Goal: Task Accomplishment & Management: Complete application form

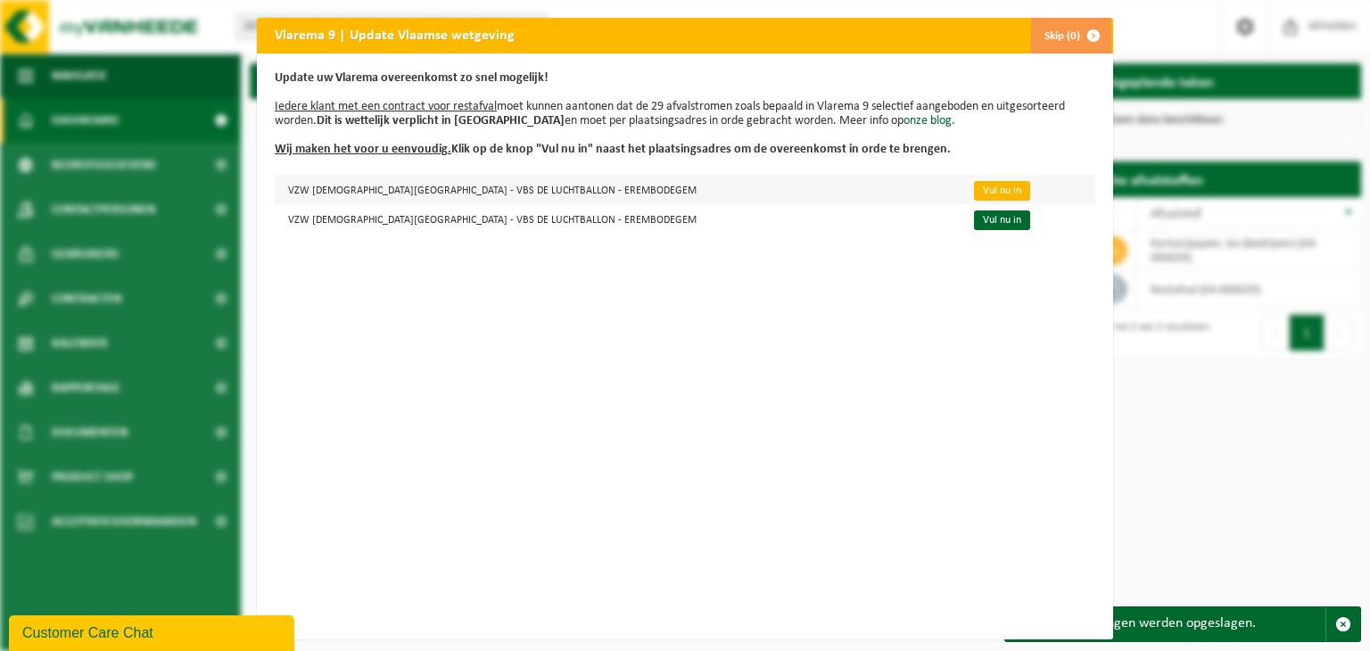
click at [974, 191] on link "Vul nu in" at bounding box center [1002, 191] width 56 height 20
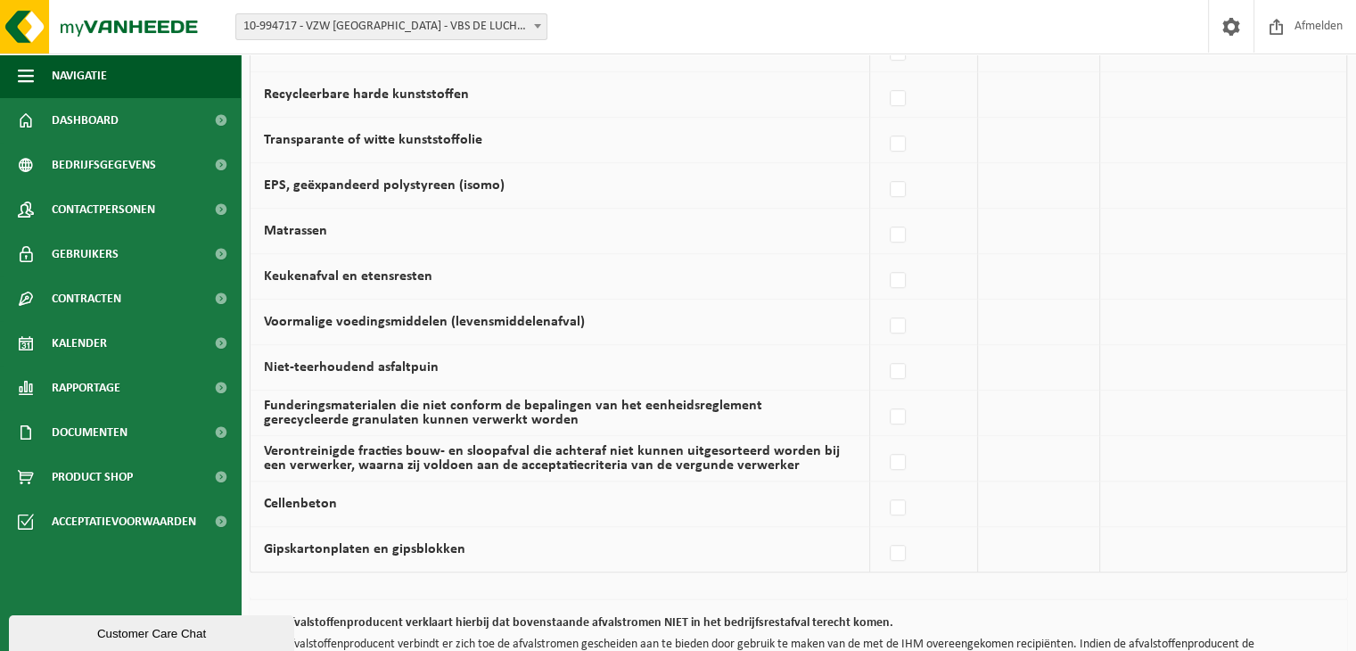
scroll to position [1218, 0]
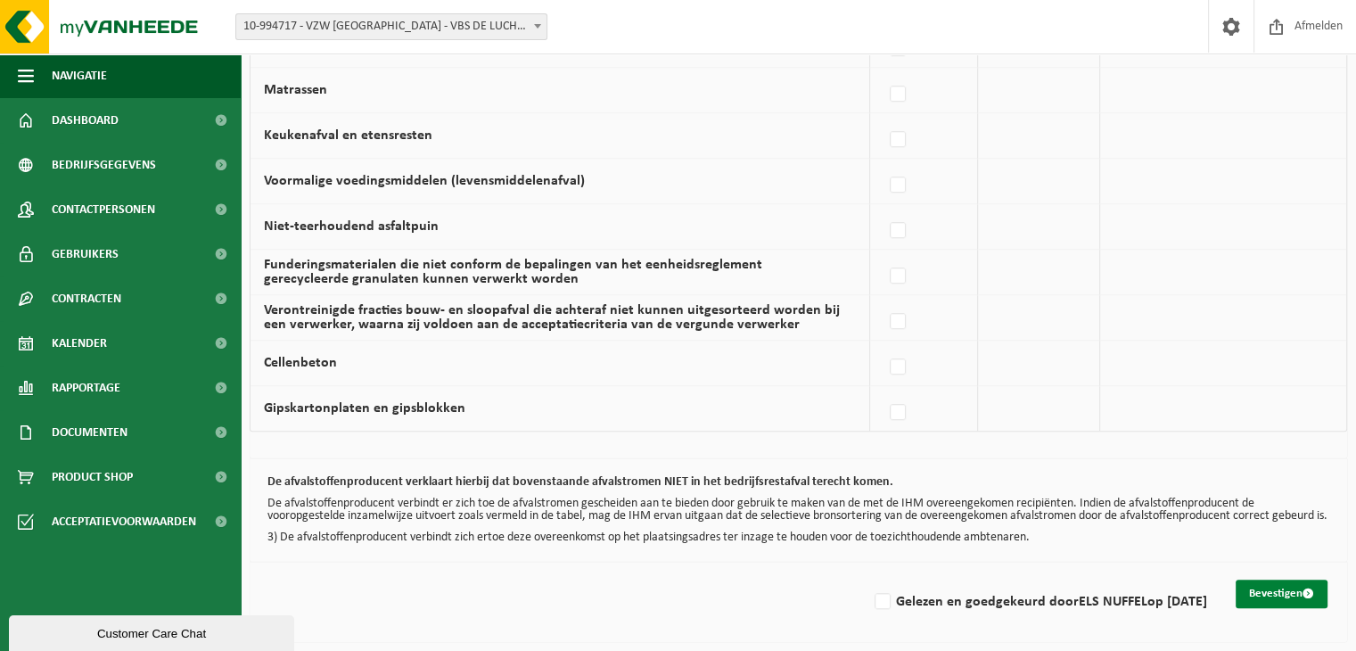
click at [1292, 591] on button "Bevestigen" at bounding box center [1282, 594] width 92 height 29
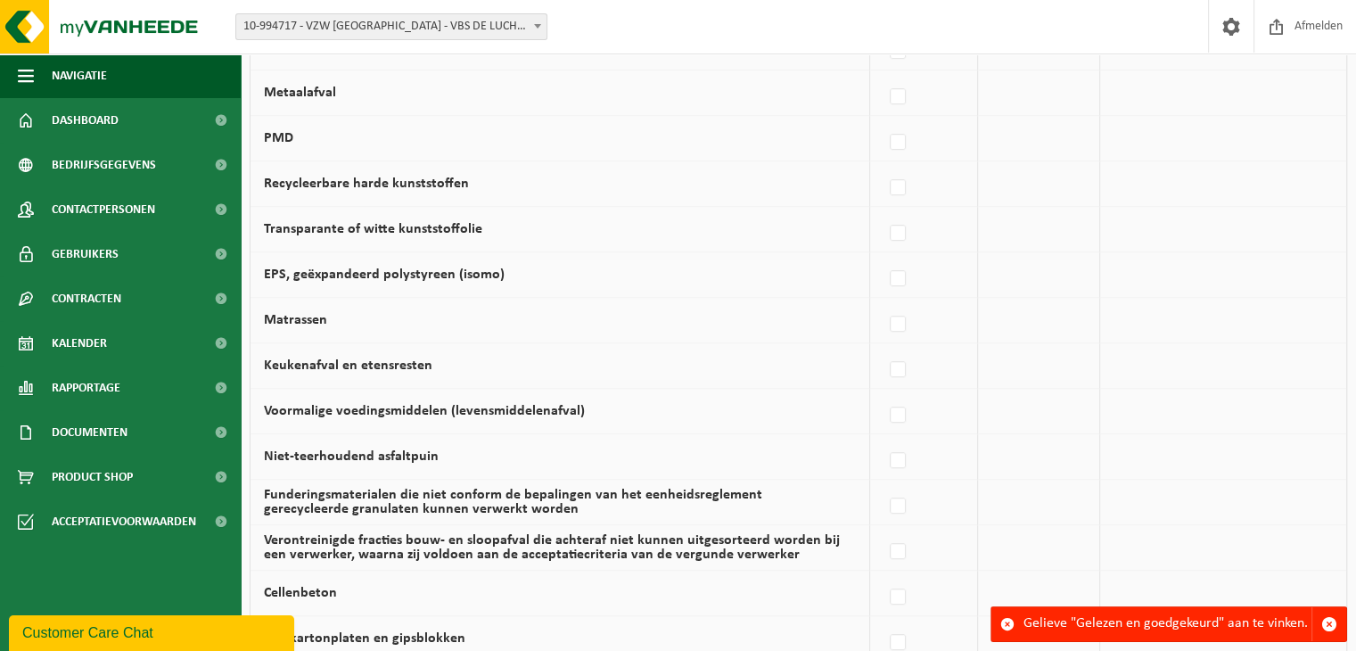
scroll to position [1218, 0]
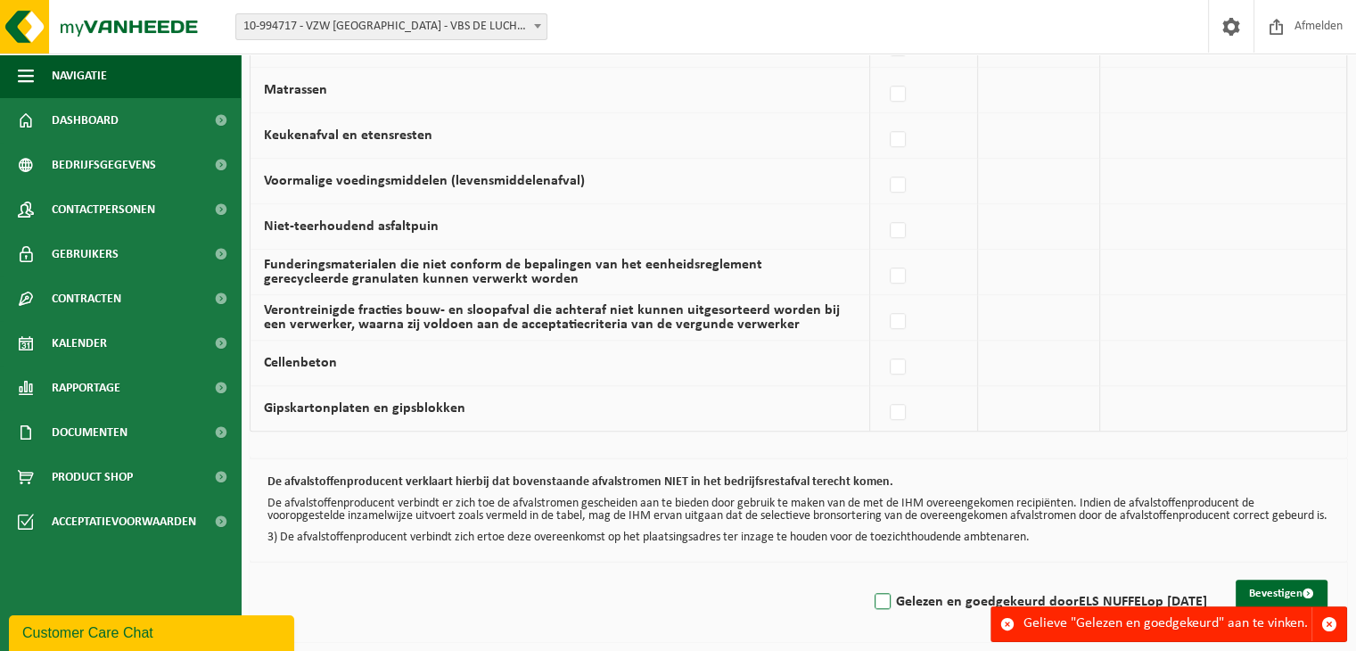
click at [871, 597] on label "Gelezen en goedgekeurd door ELS NUFFEL op 15/10/25" at bounding box center [1039, 602] width 336 height 27
click at [868, 580] on input "Gelezen en goedgekeurd door ELS NUFFEL op 15/10/25" at bounding box center [868, 579] width 1 height 1
checkbox input "true"
click at [1258, 591] on button "Bevestigen" at bounding box center [1282, 594] width 92 height 29
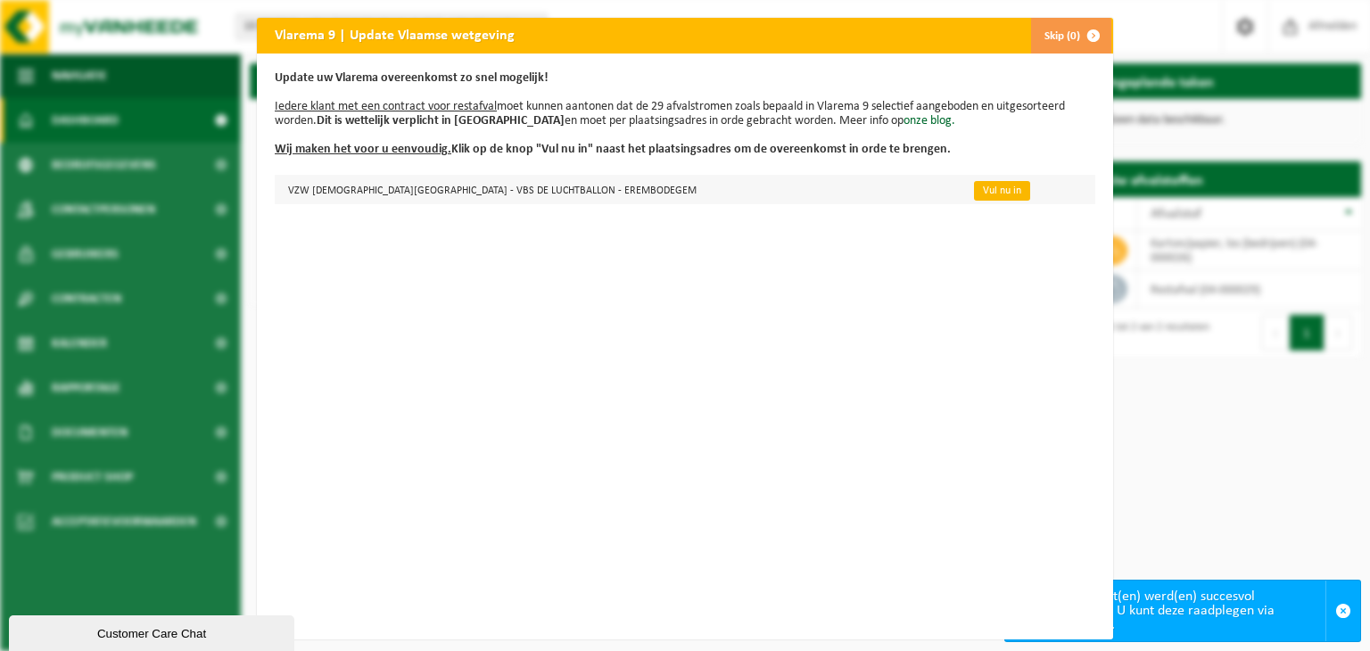
click at [974, 187] on link "Vul nu in" at bounding box center [1002, 191] width 56 height 20
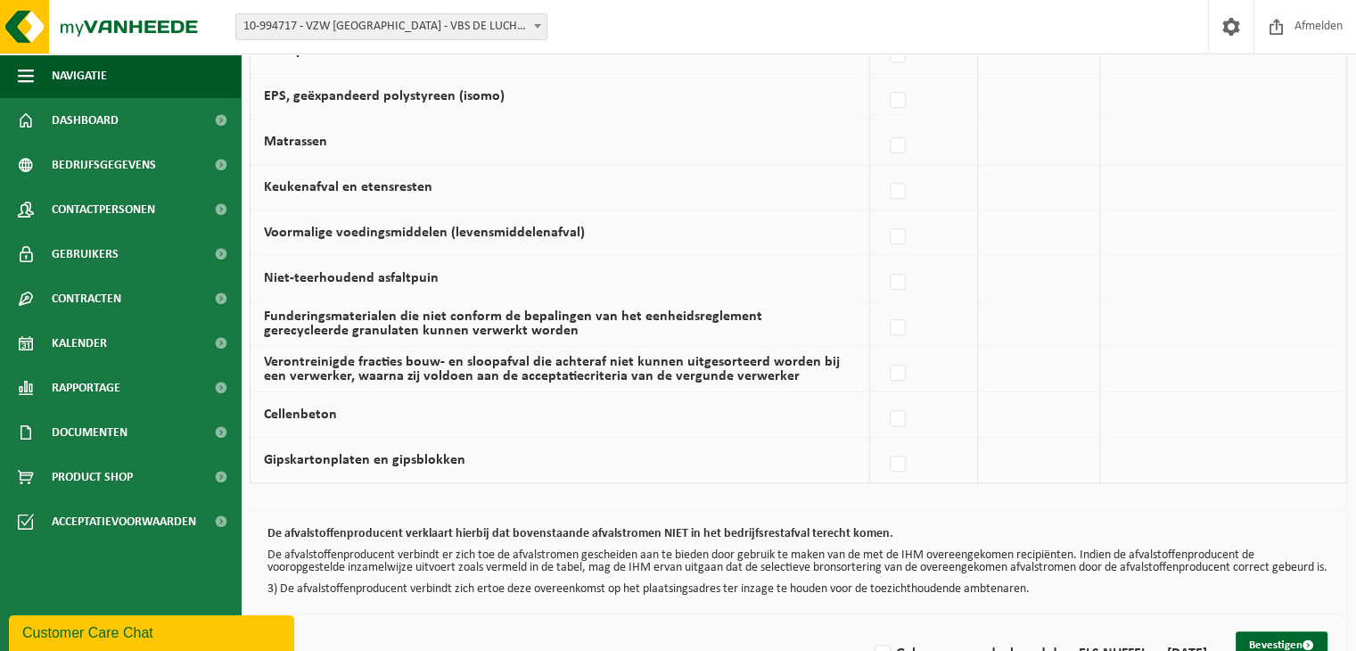
scroll to position [1218, 0]
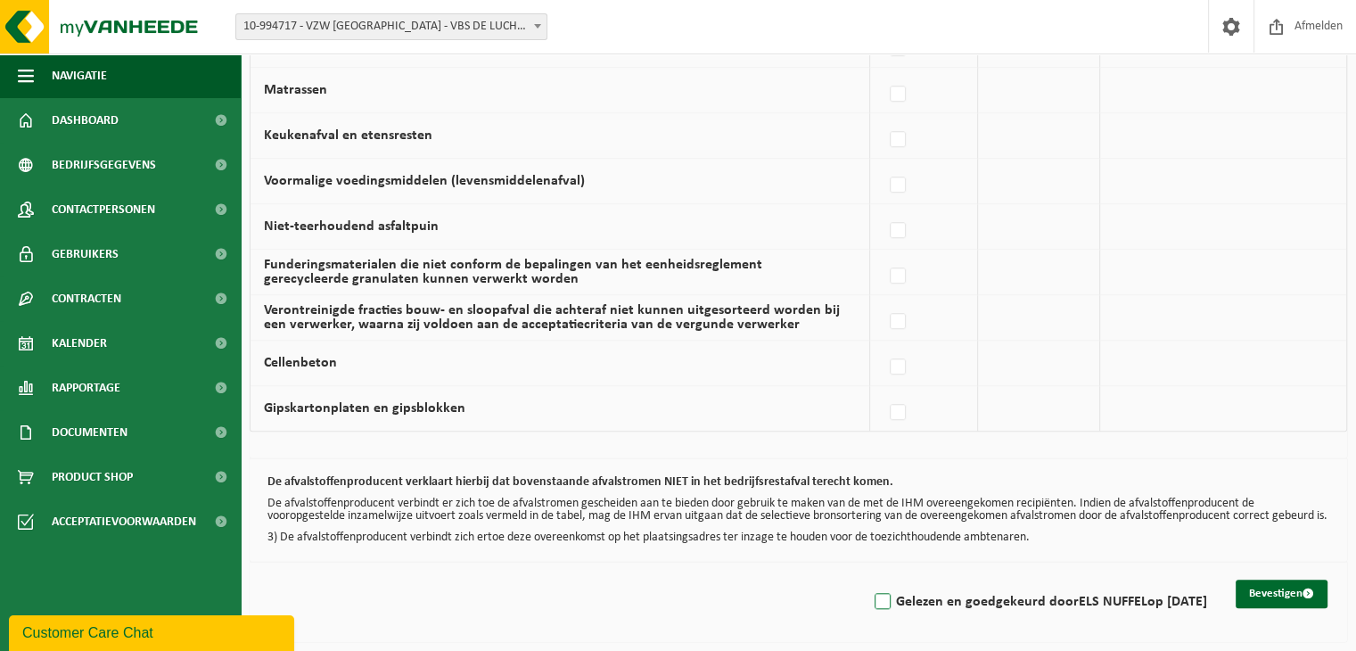
click at [871, 600] on label "Gelezen en goedgekeurd door ELS NUFFEL op 15/10/25" at bounding box center [1039, 602] width 336 height 27
click at [868, 580] on input "Gelezen en goedgekeurd door ELS NUFFEL op 15/10/25" at bounding box center [868, 579] width 1 height 1
checkbox input "true"
click at [1277, 593] on button "Bevestigen" at bounding box center [1282, 594] width 92 height 29
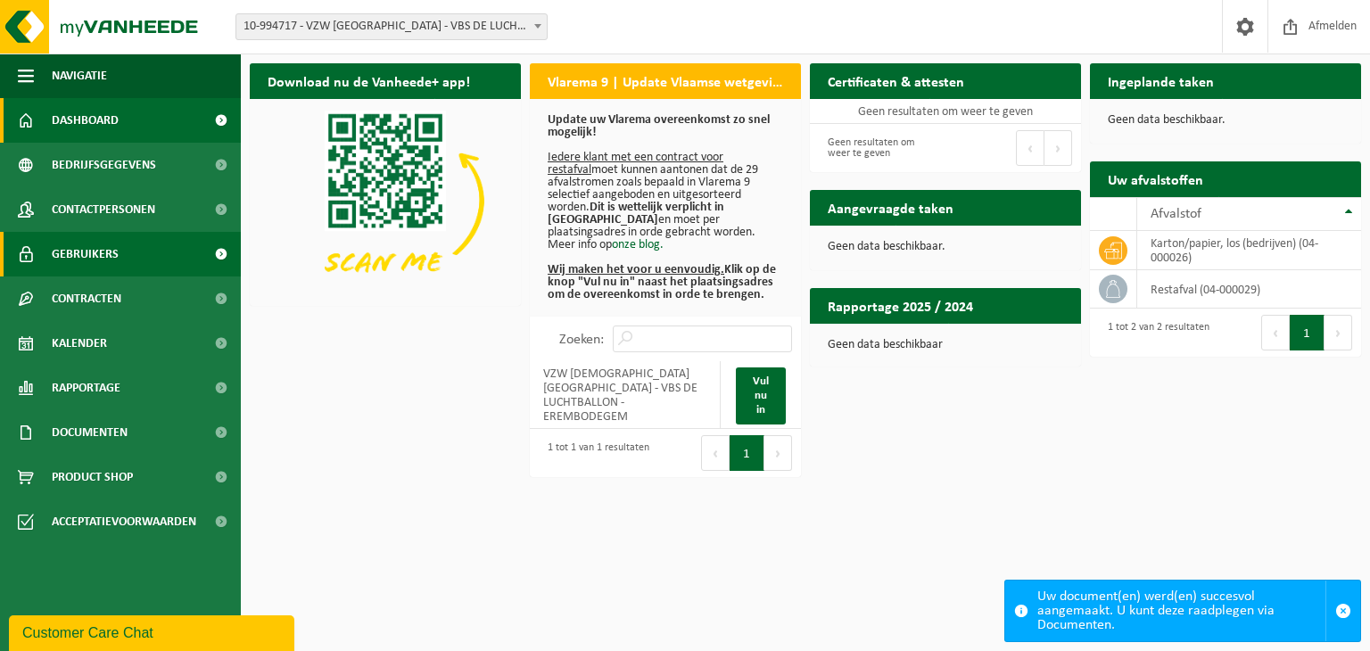
click at [109, 249] on span "Gebruikers" at bounding box center [85, 254] width 67 height 45
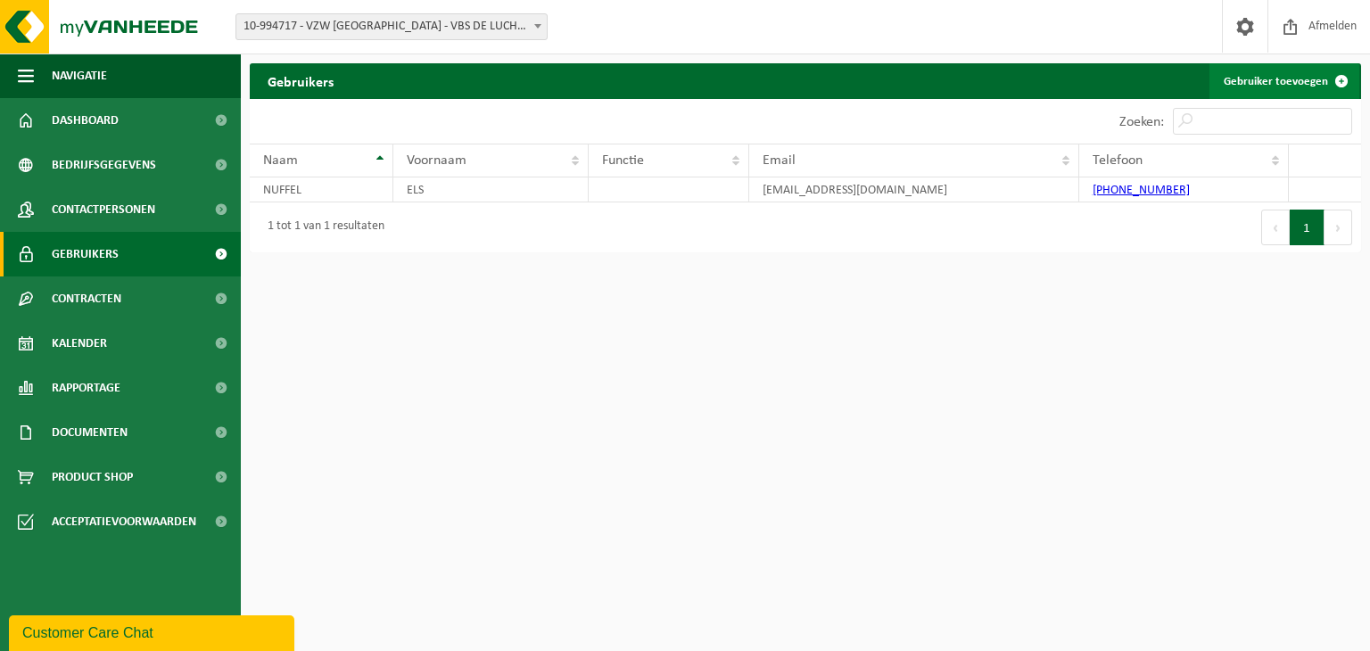
click at [1338, 76] on span at bounding box center [1341, 81] width 36 height 36
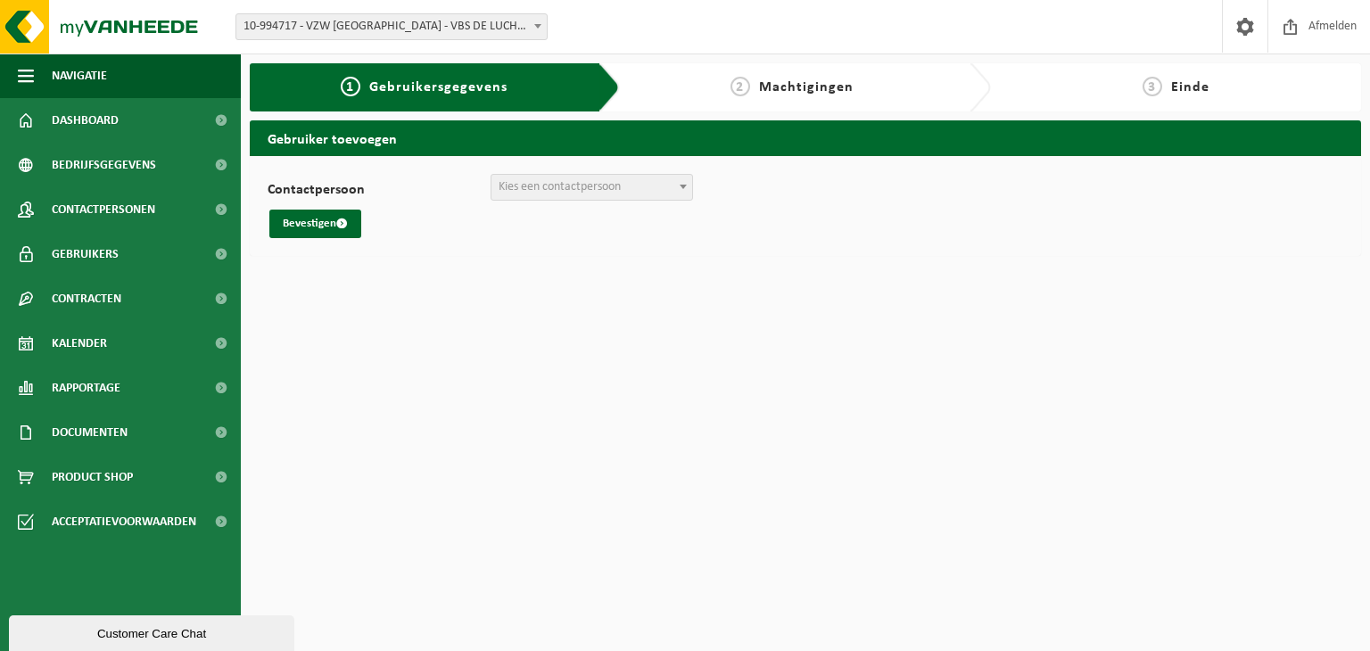
click at [630, 186] on span "Kies een contactpersoon" at bounding box center [591, 187] width 201 height 25
select select "0"
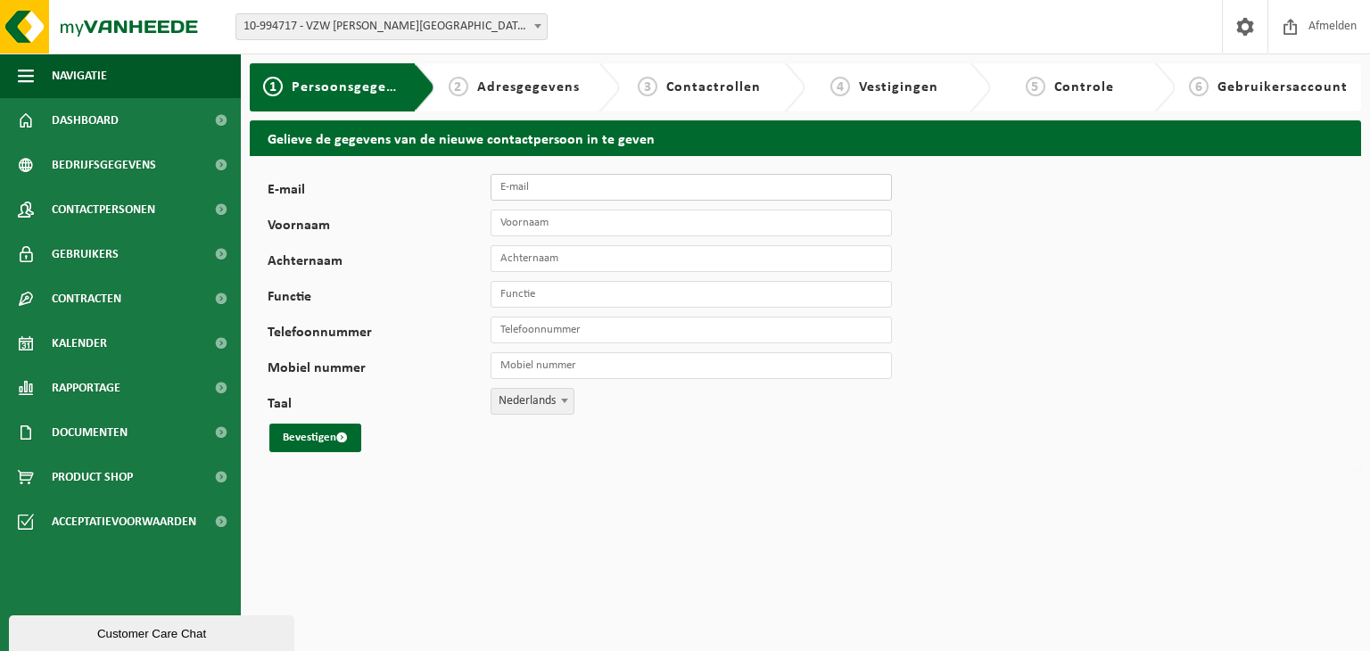
click at [554, 191] on input "E-mail" at bounding box center [690, 187] width 401 height 27
type input "[PERSON_NAME][EMAIL_ADDRESS][PERSON_NAME][DOMAIN_NAME]"
click at [623, 218] on input "Voornaam" at bounding box center [690, 223] width 401 height 27
type input "Eliane"
type input "Neerinckx"
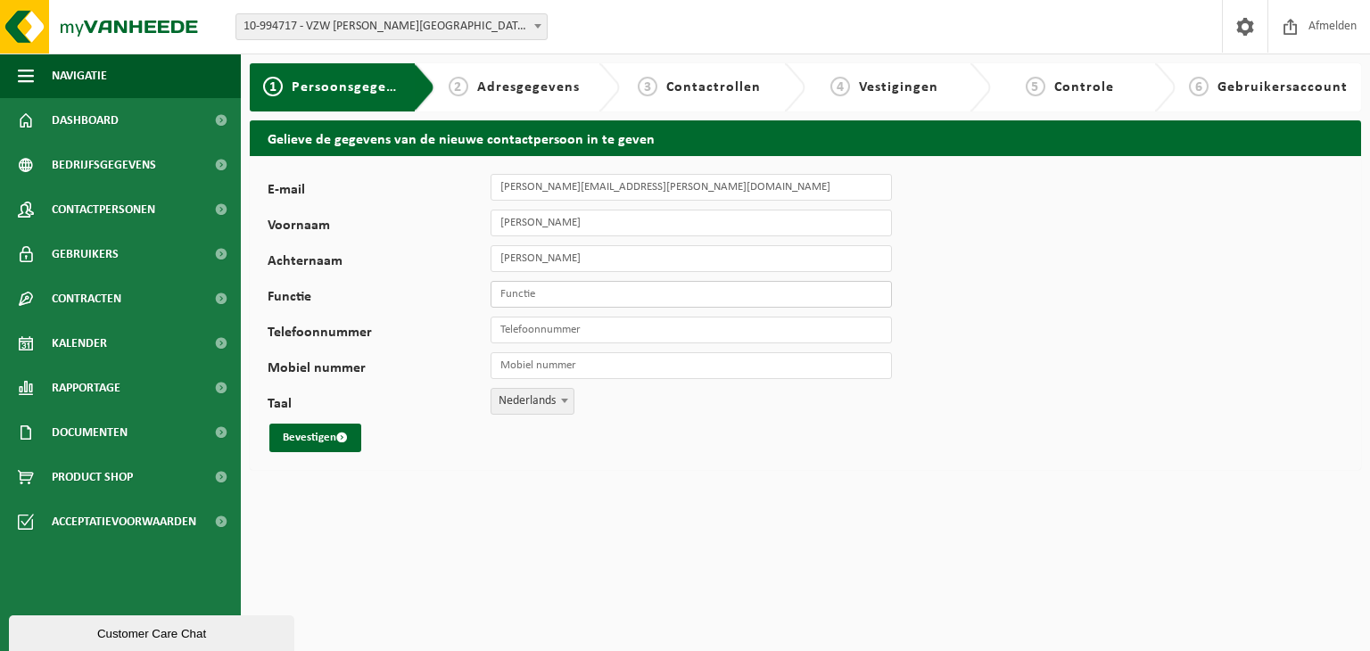
click at [621, 302] on input "Functie" at bounding box center [690, 294] width 401 height 27
type input "poetshulp"
click at [599, 334] on input "Telefoonnummer" at bounding box center [690, 330] width 401 height 27
type input "[PHONE_NUMBER]"
drag, startPoint x: 592, startPoint y: 333, endPoint x: 498, endPoint y: 329, distance: 94.6
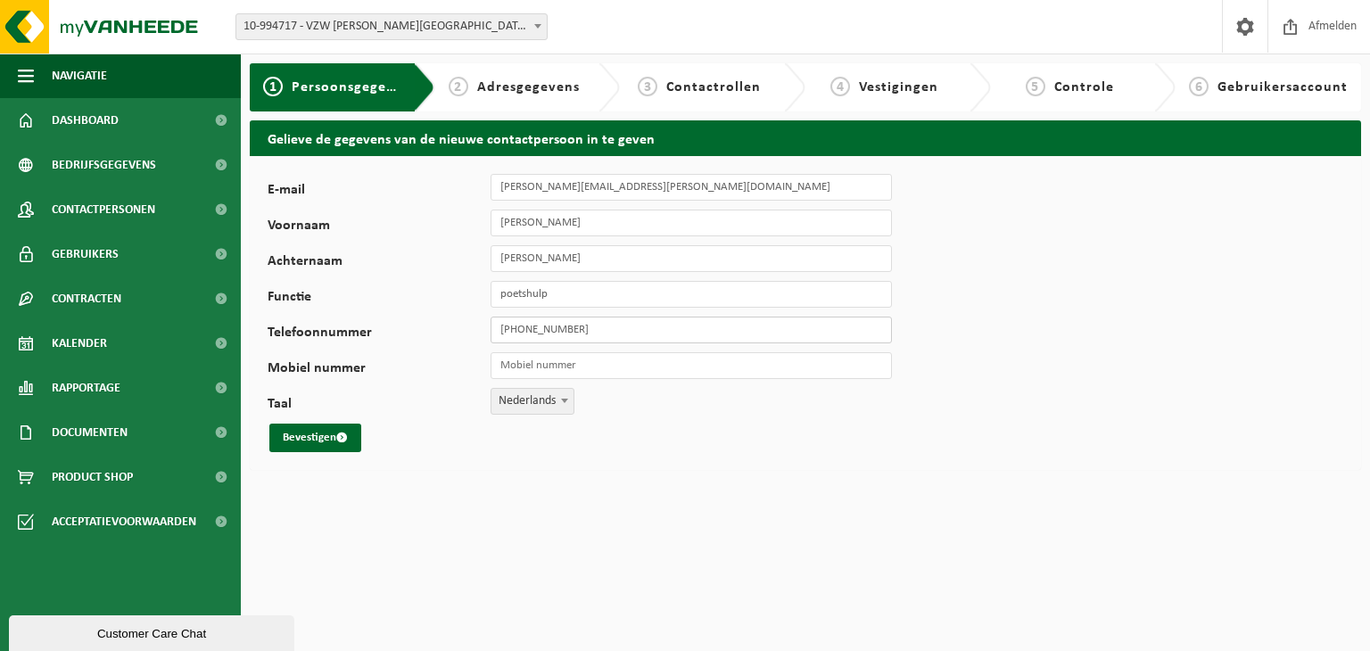
click at [498, 329] on input "[PHONE_NUMBER]" at bounding box center [690, 330] width 401 height 27
click at [529, 361] on input "Mobiel nummer" at bounding box center [690, 365] width 401 height 27
paste input "[PHONE_NUMBER]"
type input "[PHONE_NUMBER]"
click at [340, 432] on button "Bevestigen" at bounding box center [315, 438] width 92 height 29
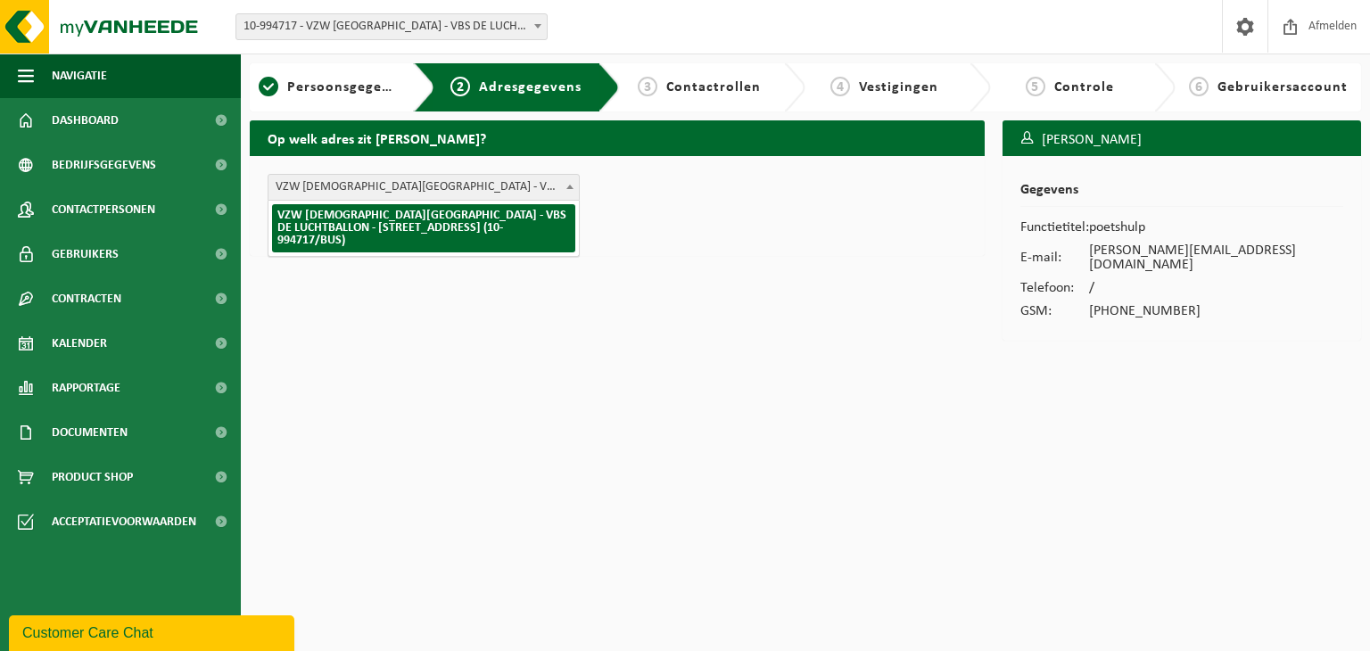
click at [576, 187] on span at bounding box center [570, 186] width 18 height 23
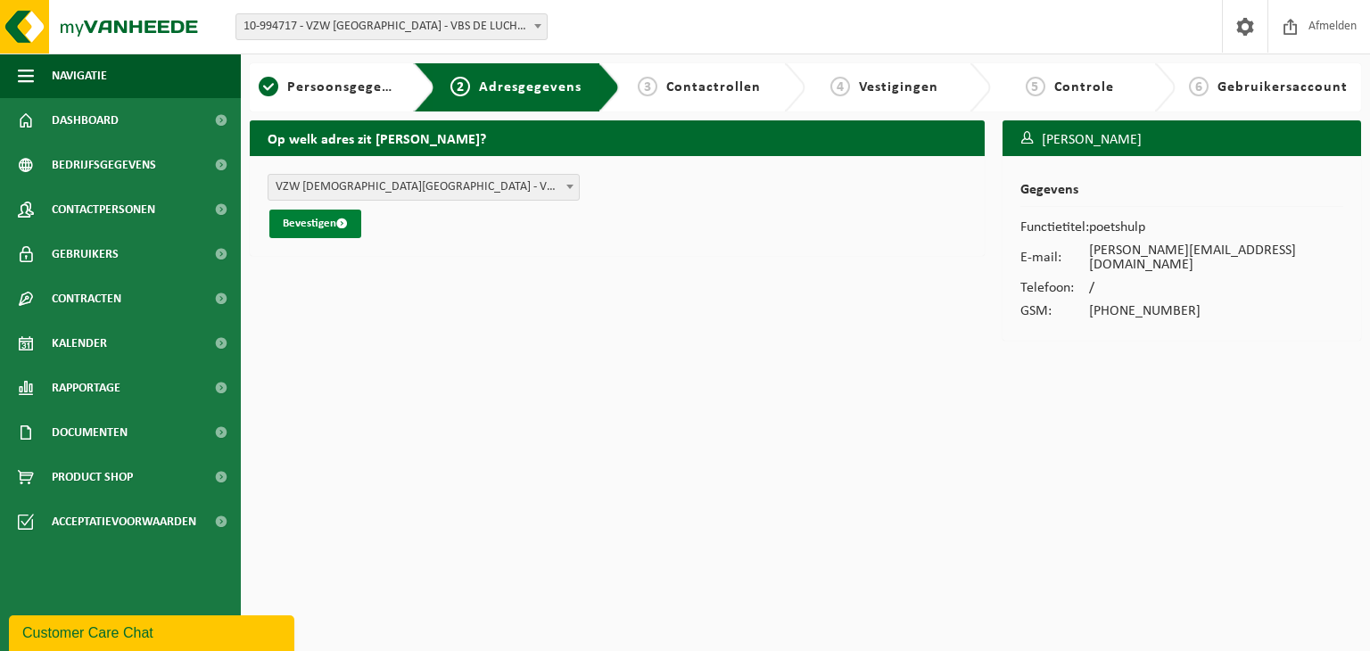
click at [342, 220] on span "submit" at bounding box center [342, 224] width 12 height 12
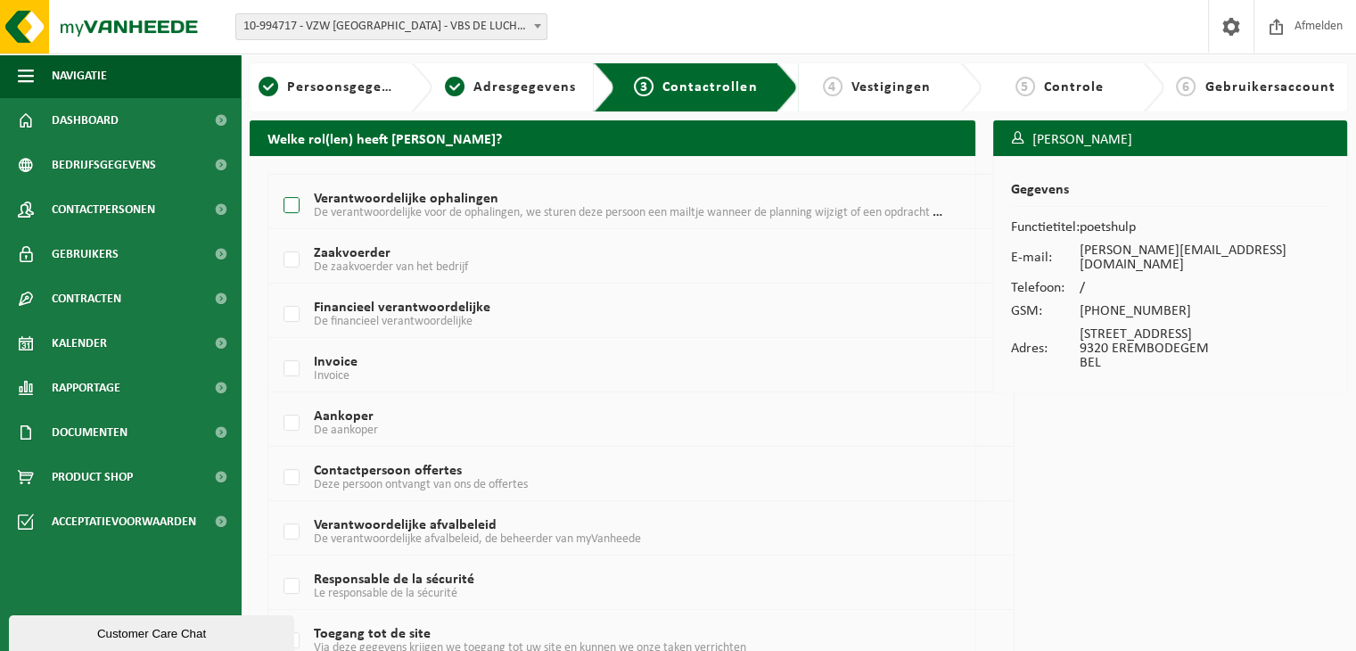
click at [292, 206] on label "Verantwoordelijke ophalingen De verantwoordelijke voor de ophalingen, we sturen…" at bounding box center [611, 206] width 663 height 27
click at [277, 184] on input "Verantwoordelijke ophalingen De verantwoordelijke voor de ophalingen, we sturen…" at bounding box center [276, 183] width 1 height 1
checkbox input "true"
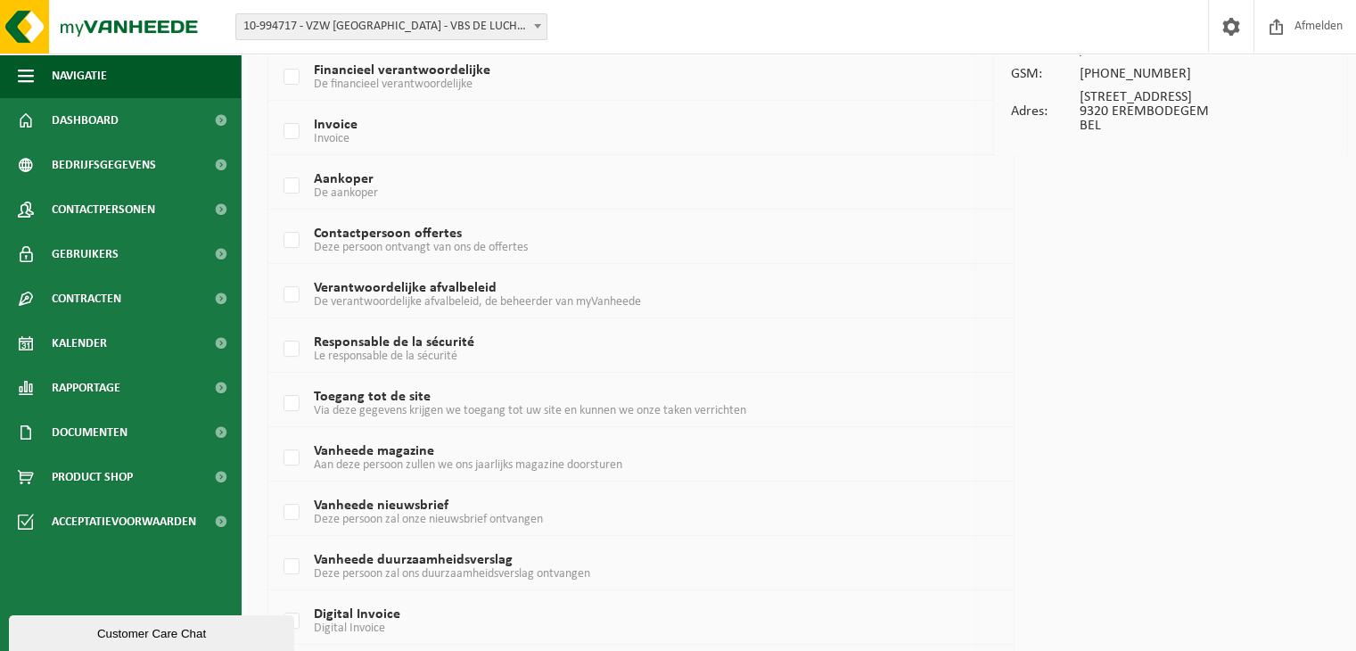
scroll to position [410, 0]
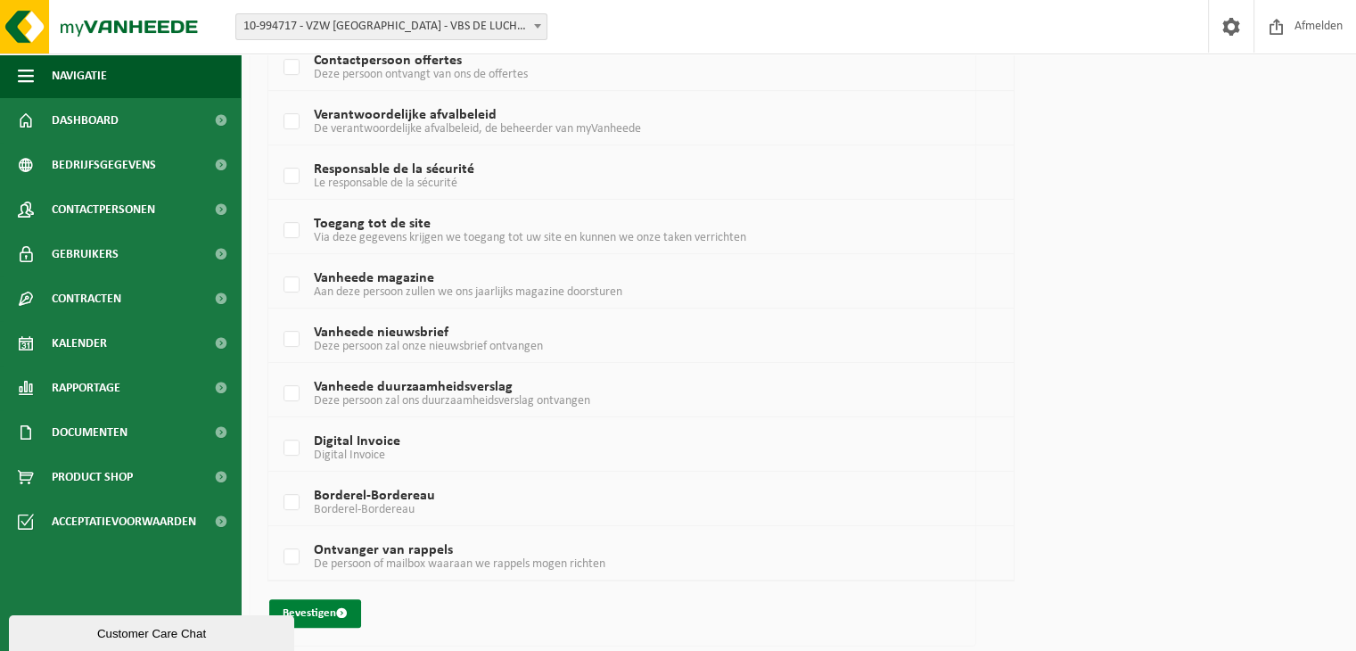
click at [331, 605] on button "Bevestigen" at bounding box center [315, 613] width 92 height 29
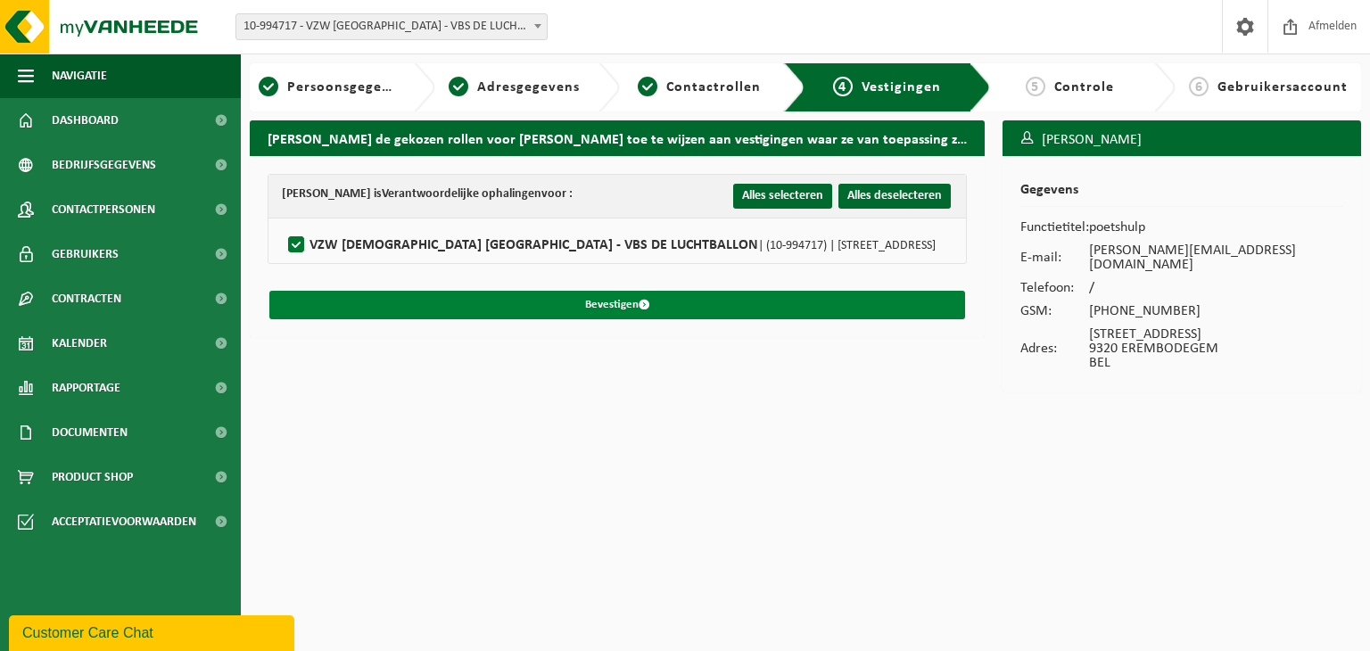
click at [605, 299] on button "Bevestigen" at bounding box center [617, 305] width 696 height 29
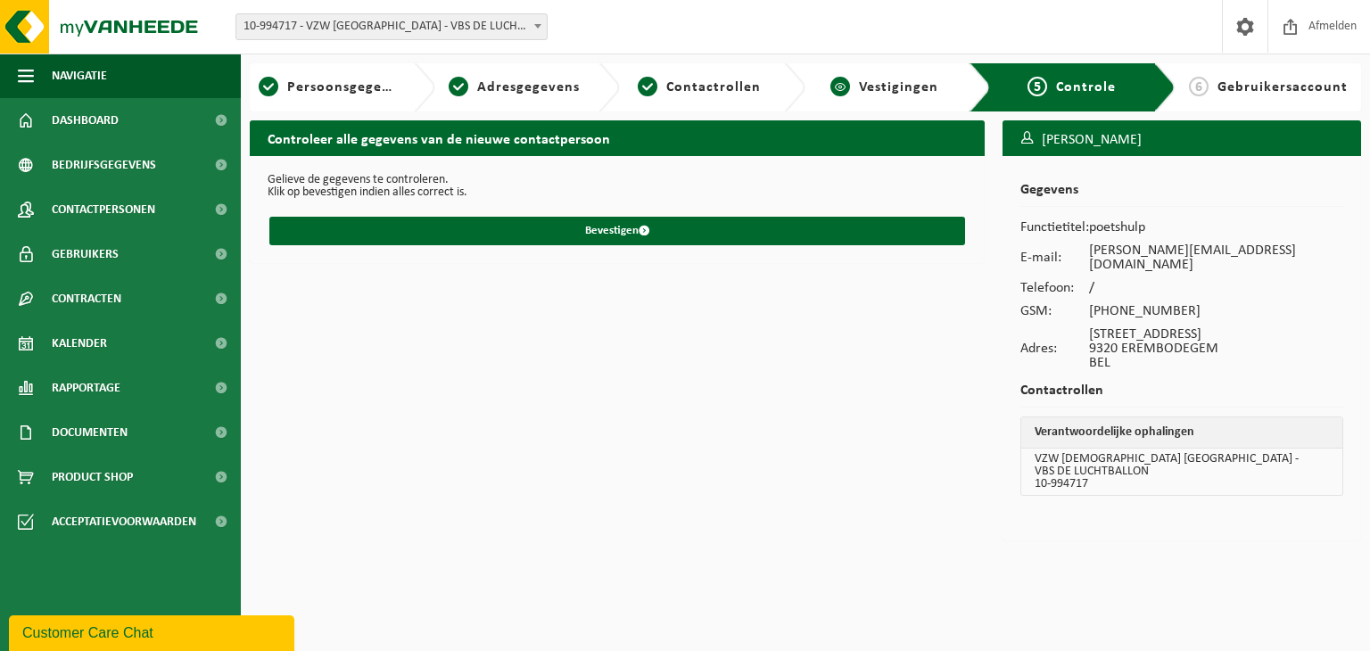
click at [894, 86] on span "Vestigingen" at bounding box center [898, 87] width 79 height 14
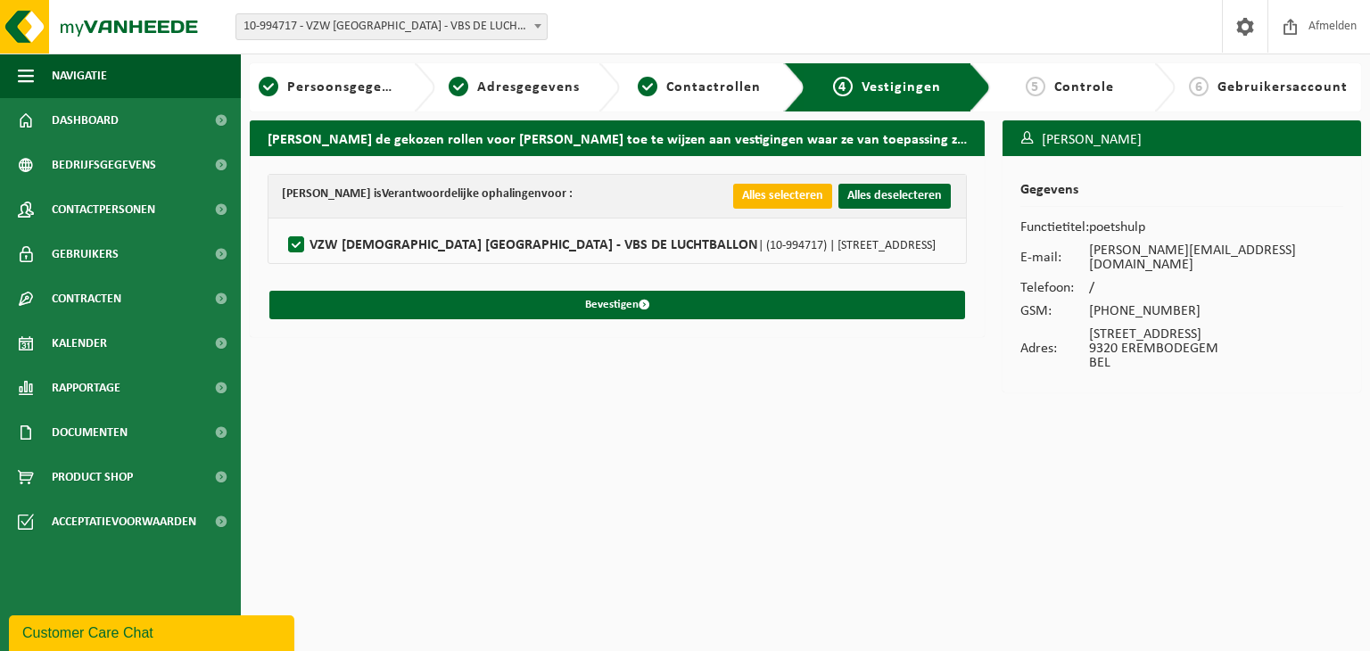
click at [790, 197] on button "Alles selecteren" at bounding box center [782, 196] width 99 height 25
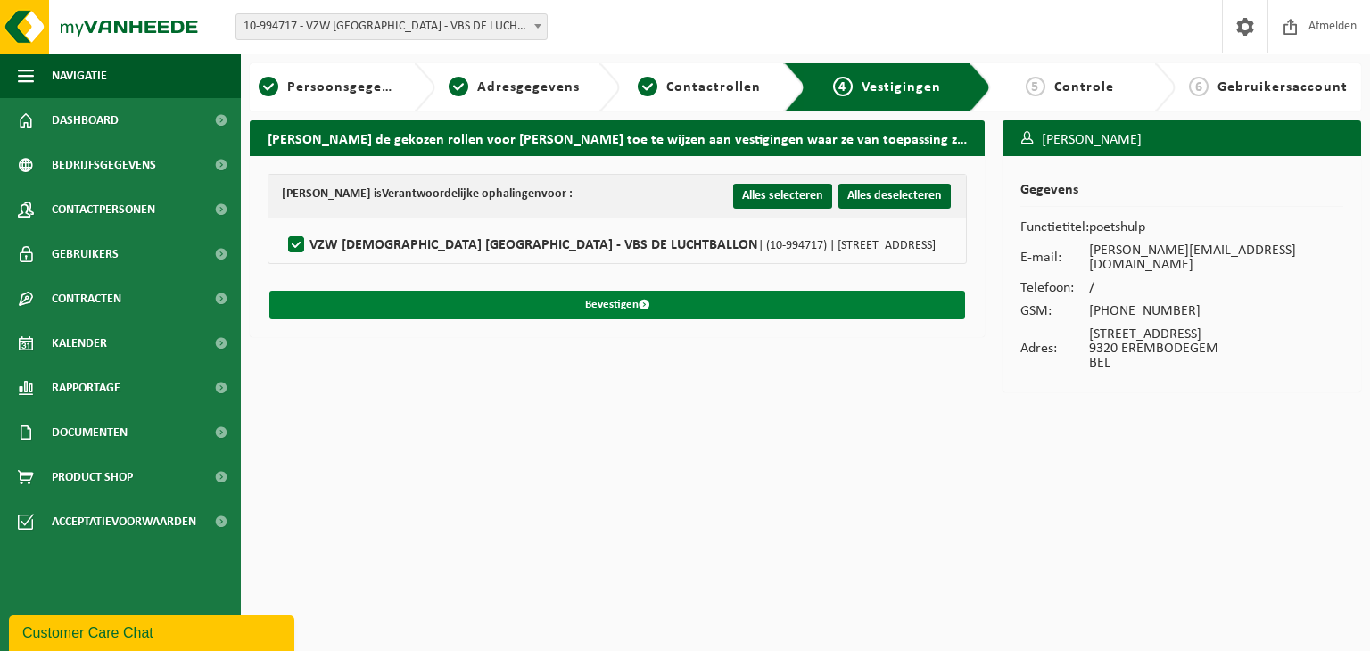
click at [646, 301] on span "submit" at bounding box center [644, 305] width 12 height 12
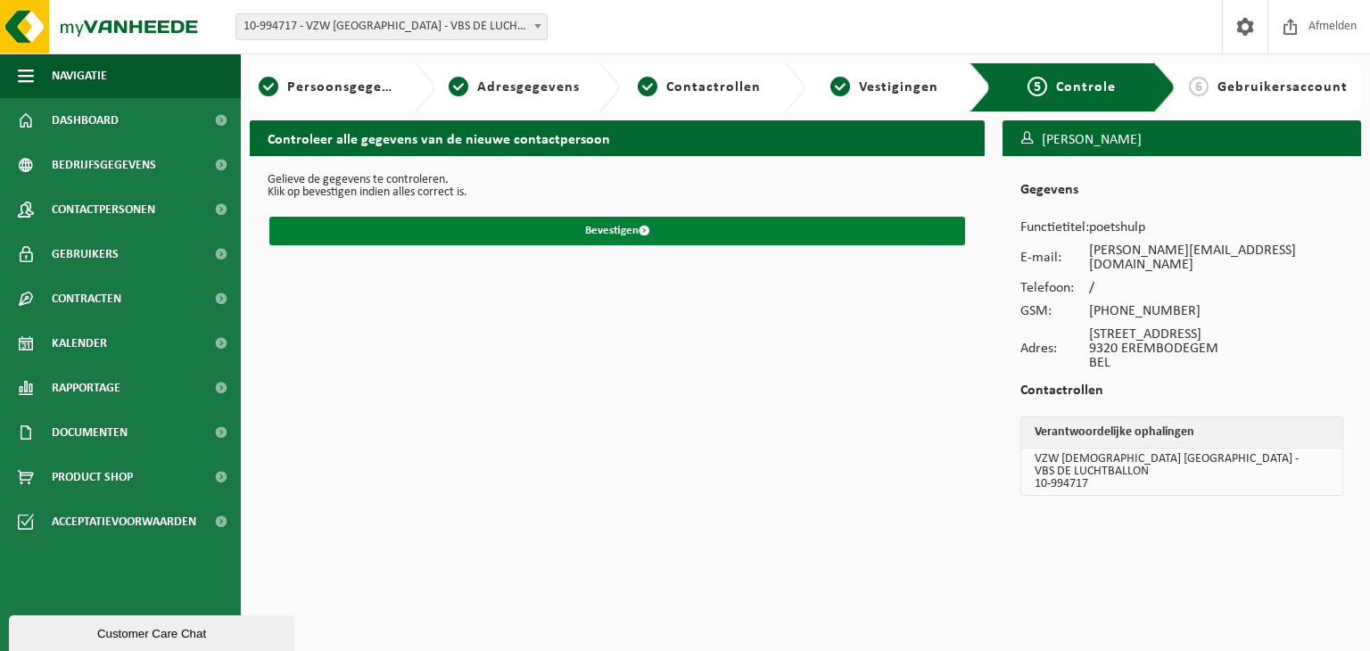
click at [584, 228] on button "Bevestigen" at bounding box center [617, 231] width 696 height 29
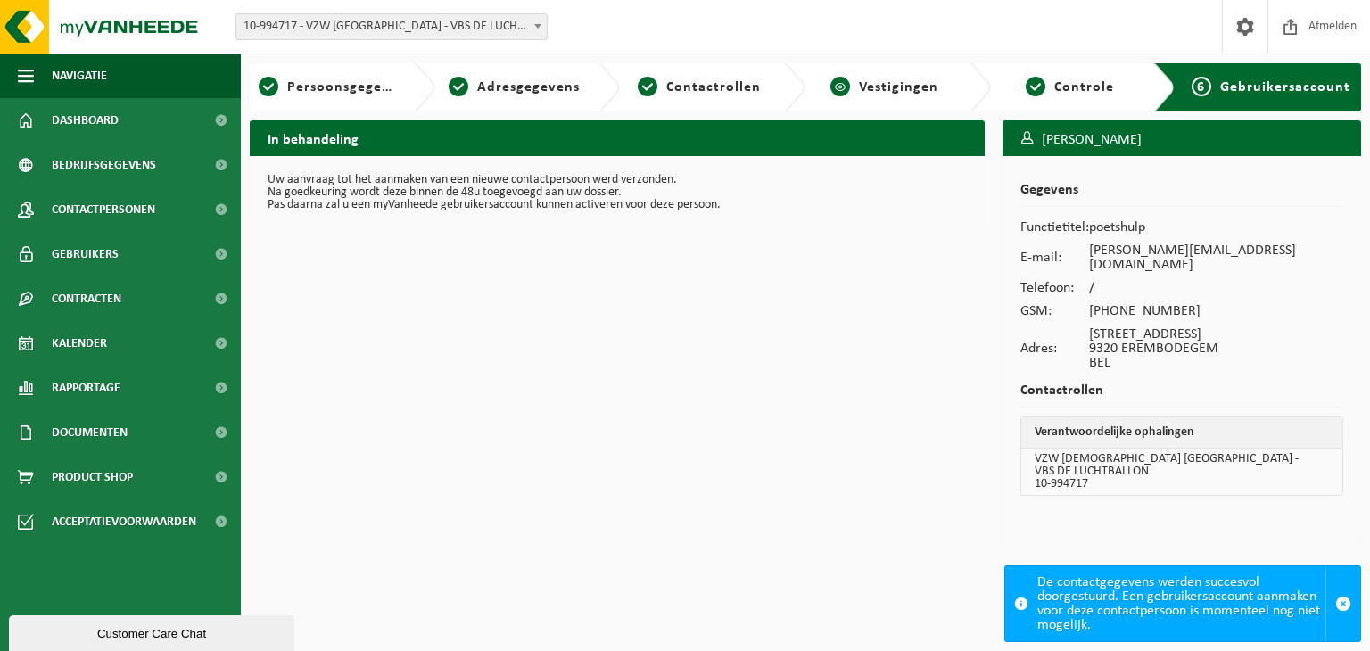
click at [906, 85] on span "Vestigingen" at bounding box center [898, 87] width 79 height 14
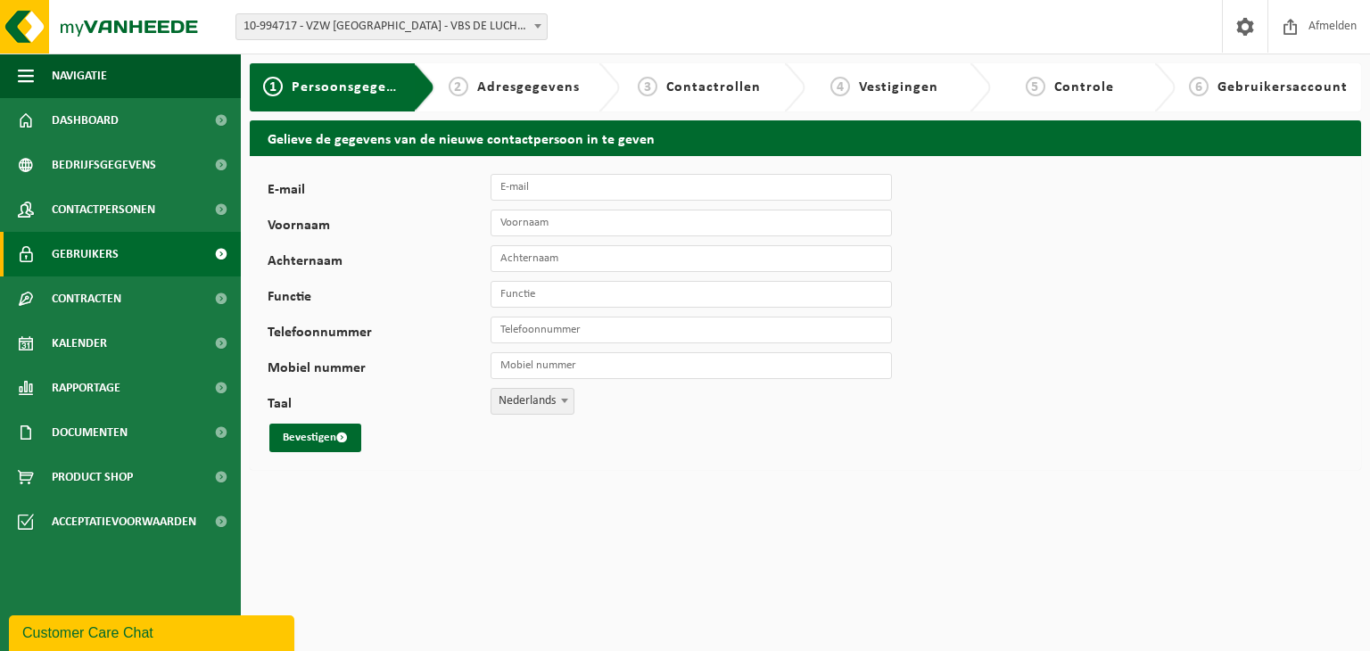
click at [95, 247] on span "Gebruikers" at bounding box center [85, 254] width 67 height 45
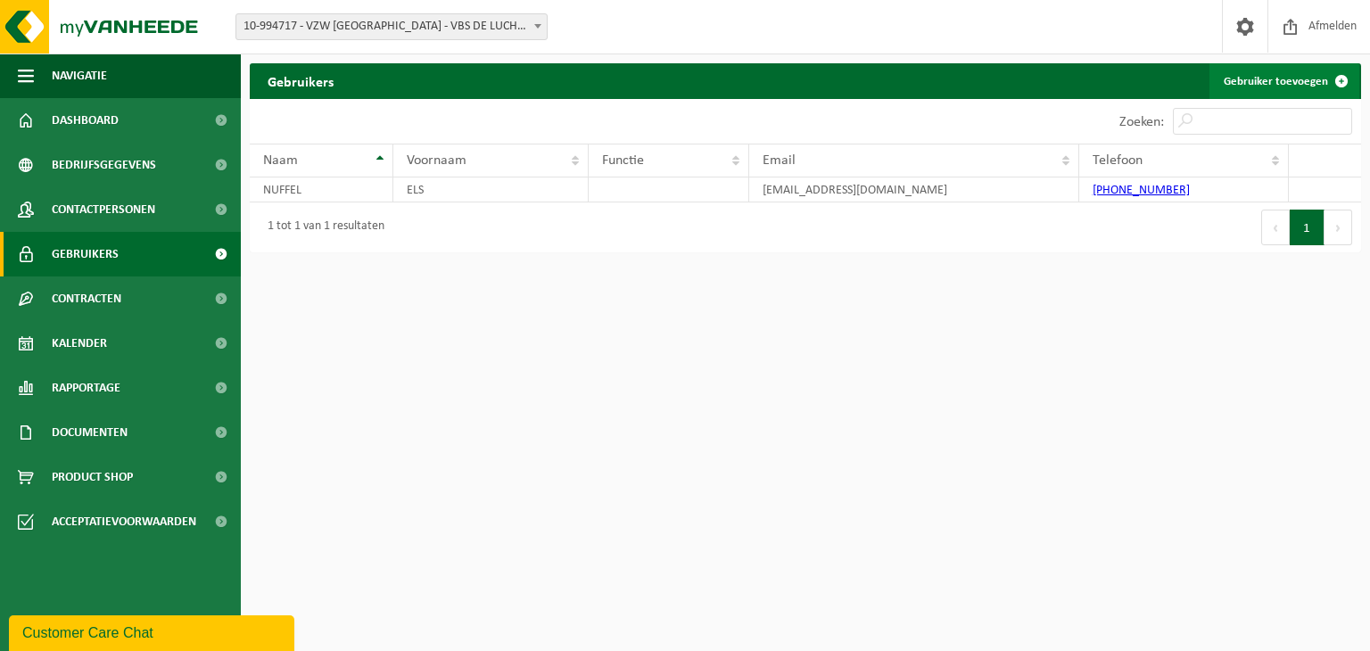
click at [1256, 84] on link "Gebruiker toevoegen" at bounding box center [1284, 81] width 150 height 36
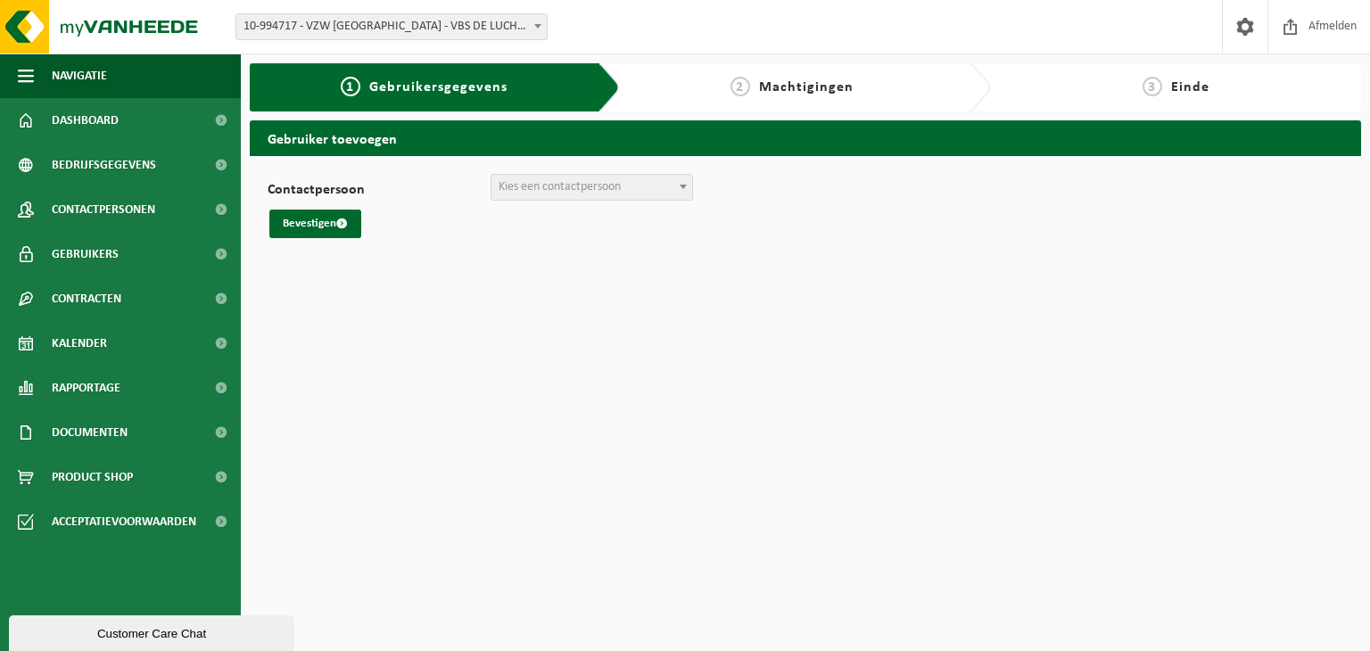
click at [564, 192] on span "Kies een contactpersoon" at bounding box center [559, 186] width 122 height 13
select select "0"
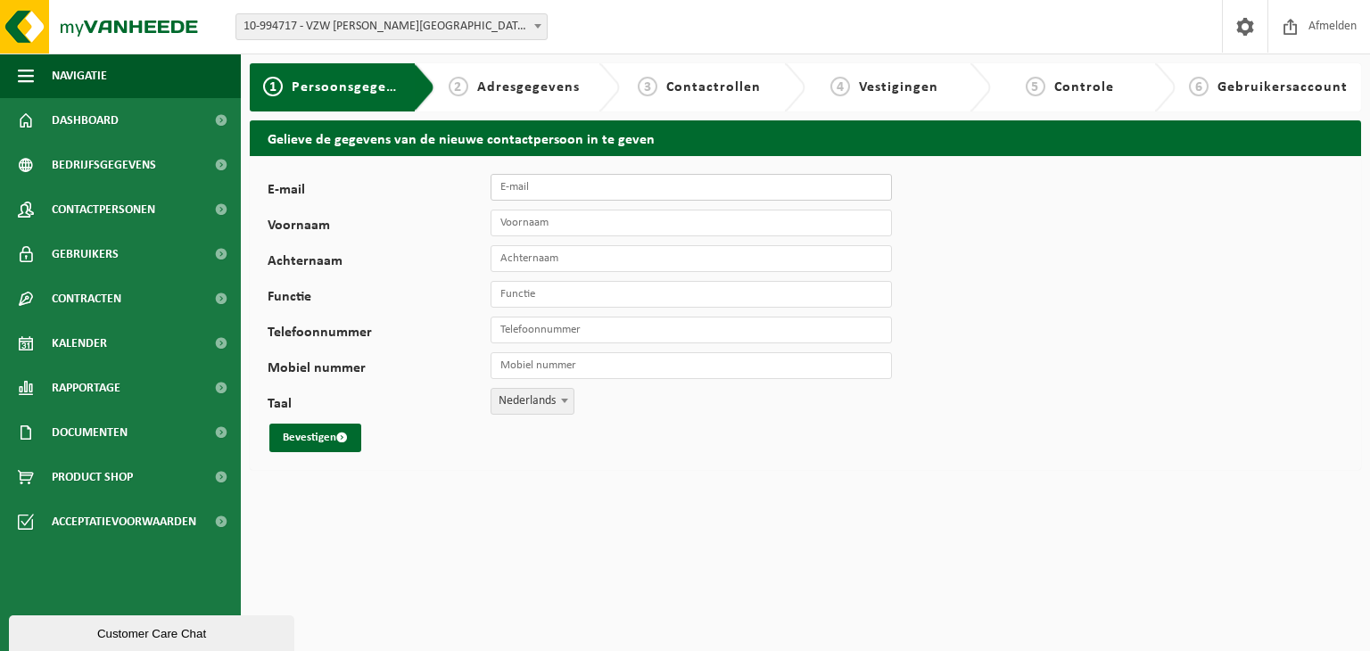
click at [547, 188] on input "E-mail" at bounding box center [690, 187] width 401 height 27
type input "[EMAIL_ADDRESS][DOMAIN_NAME]"
click at [534, 213] on input "Voornaam" at bounding box center [690, 223] width 401 height 27
type input "Iris"
click at [537, 258] on input "Achternaam" at bounding box center [690, 258] width 401 height 27
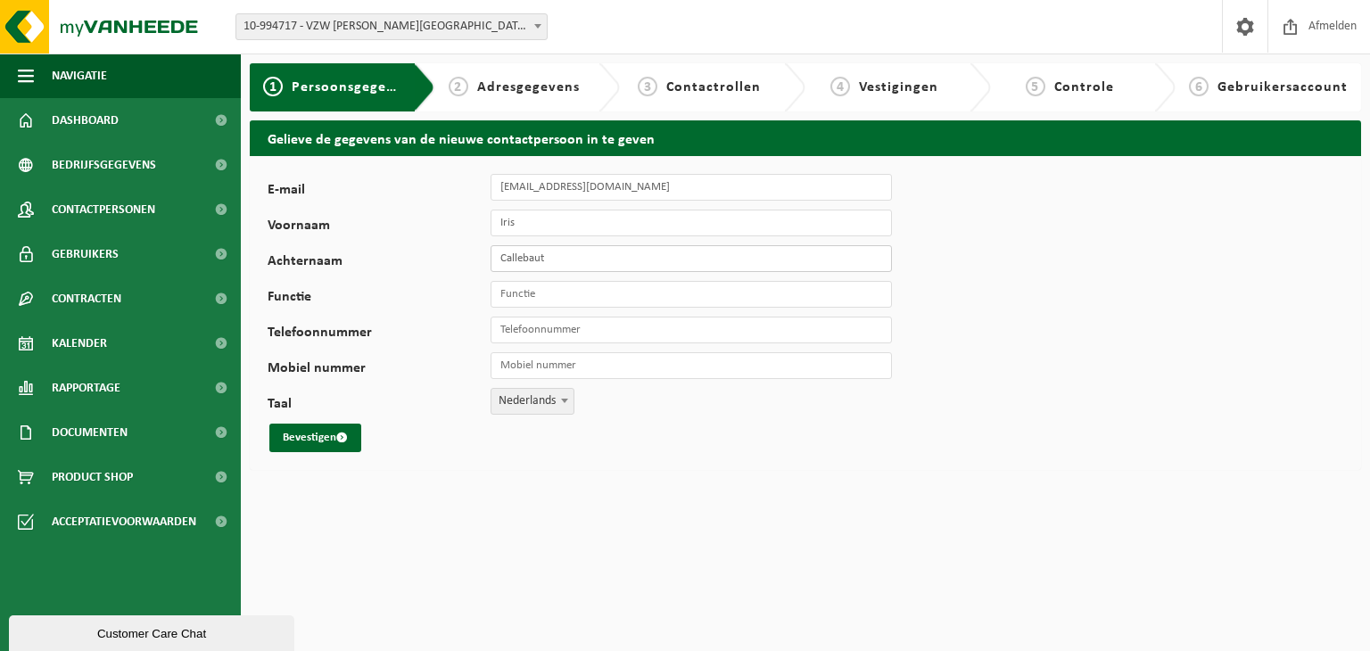
type input "Callebaut"
click at [552, 294] on input "Functie" at bounding box center [690, 294] width 401 height 27
type input "poetshulp"
click at [517, 369] on input "Mobiel nummer" at bounding box center [690, 365] width 401 height 27
type input "[PHONE_NUMBER]"
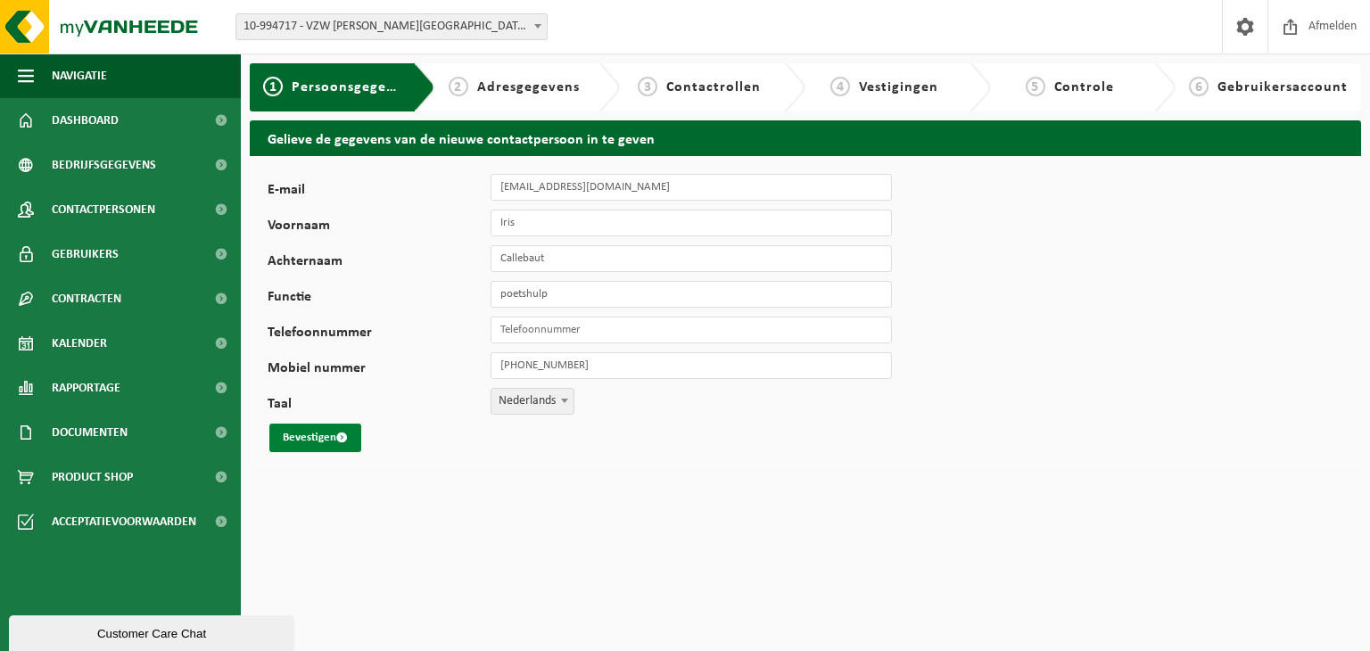
click at [328, 432] on button "Bevestigen" at bounding box center [315, 438] width 92 height 29
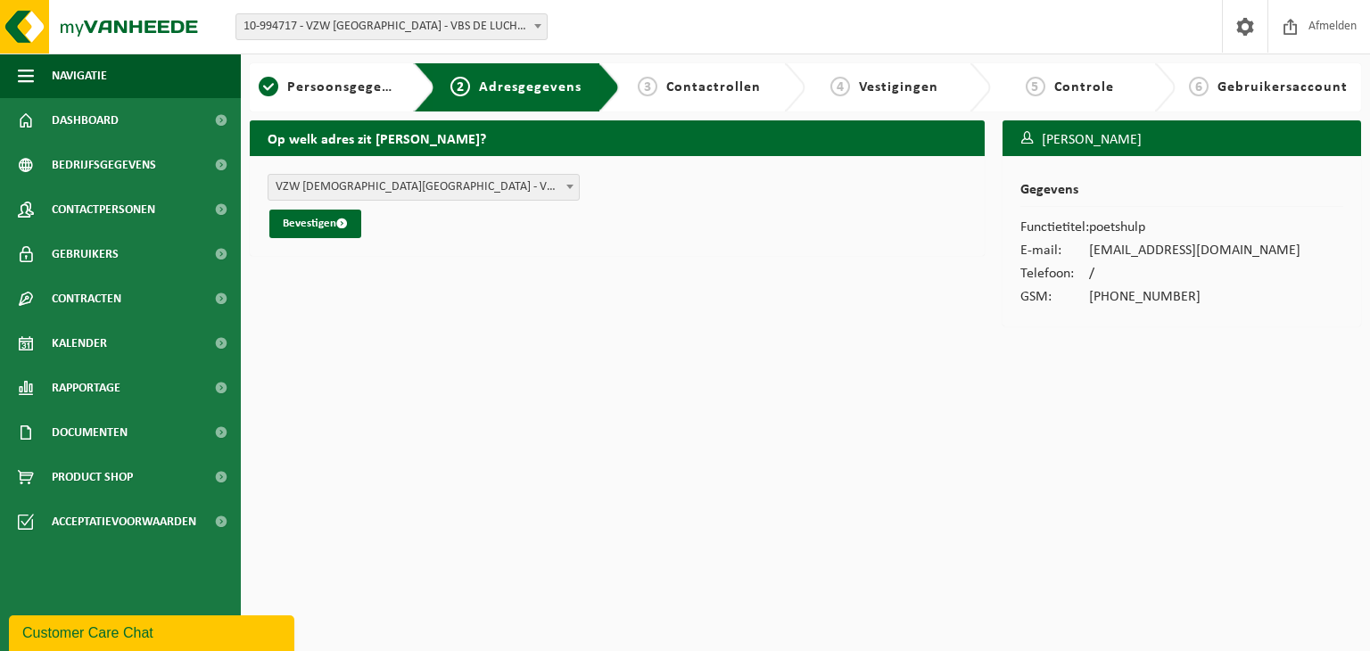
click at [571, 185] on b at bounding box center [569, 187] width 7 height 4
click at [342, 226] on span "submit" at bounding box center [342, 224] width 12 height 12
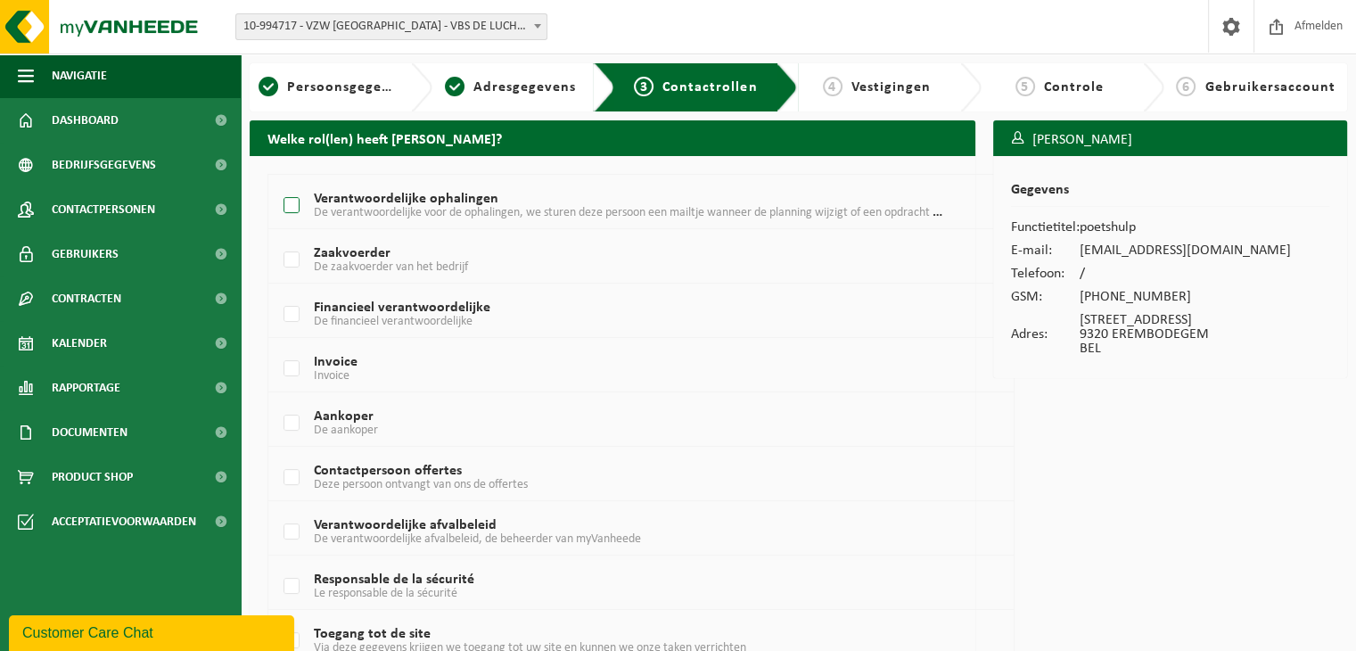
click at [292, 211] on label "Verantwoordelijke ophalingen De verantwoordelijke voor de ophalingen, we sturen…" at bounding box center [611, 206] width 663 height 27
click at [277, 184] on input "Verantwoordelijke ophalingen De verantwoordelijke voor de ophalingen, we sturen…" at bounding box center [276, 183] width 1 height 1
checkbox input "true"
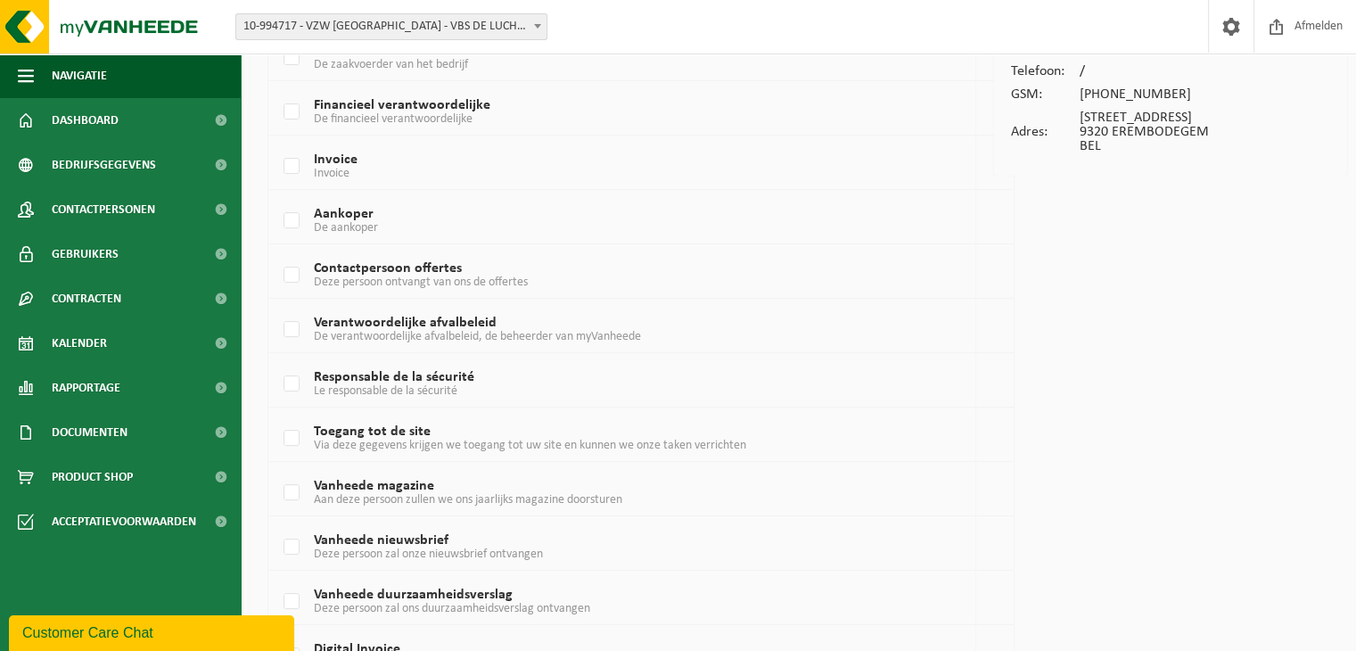
scroll to position [410, 0]
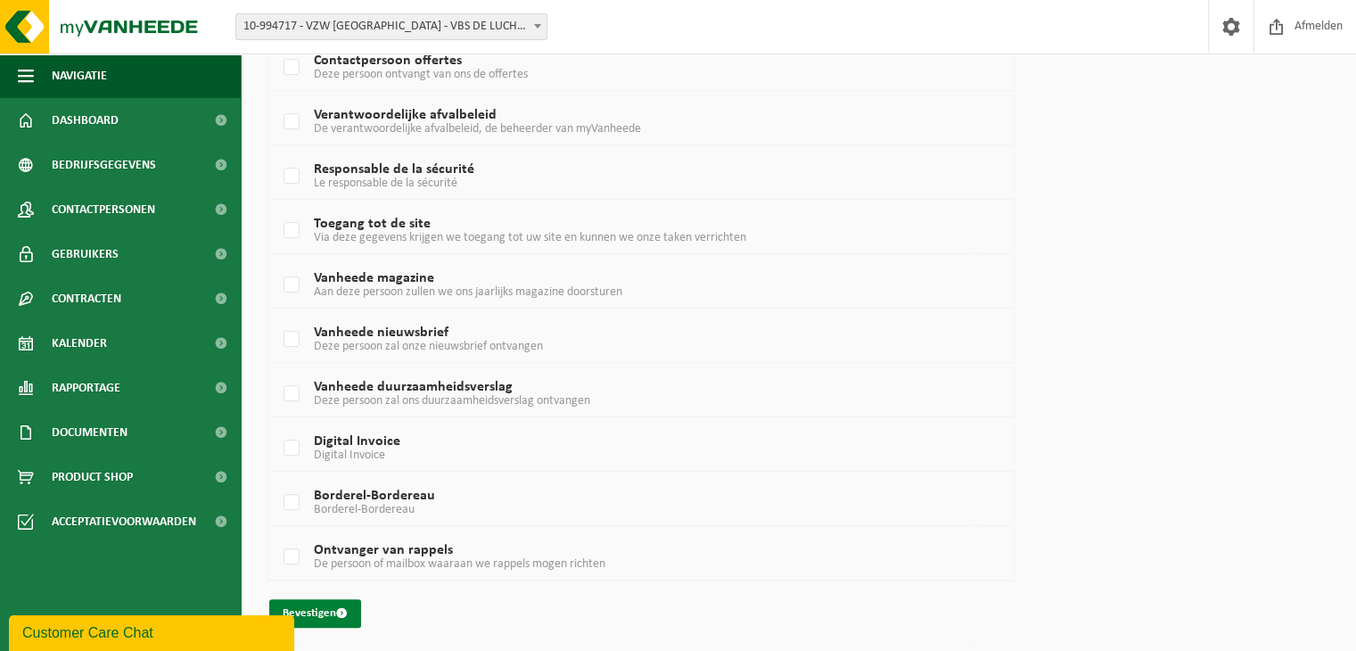
click at [318, 612] on button "Bevestigen" at bounding box center [315, 613] width 92 height 29
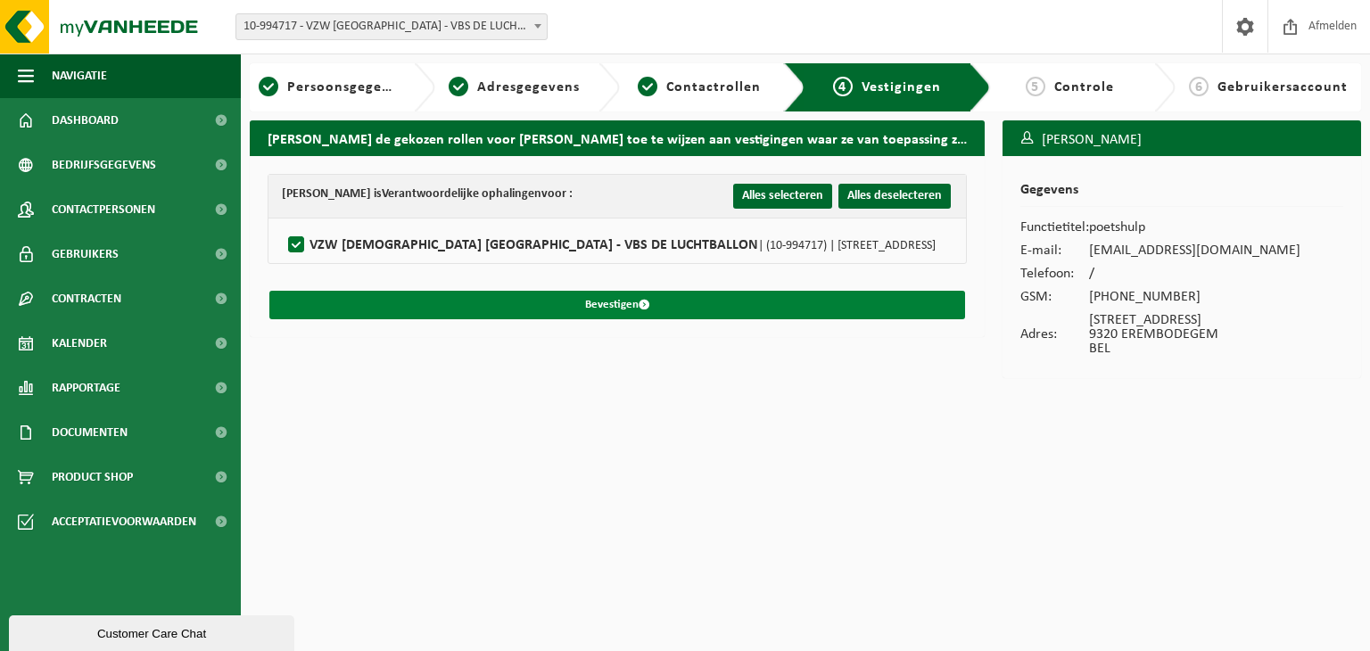
click at [669, 293] on button "Bevestigen" at bounding box center [617, 305] width 696 height 29
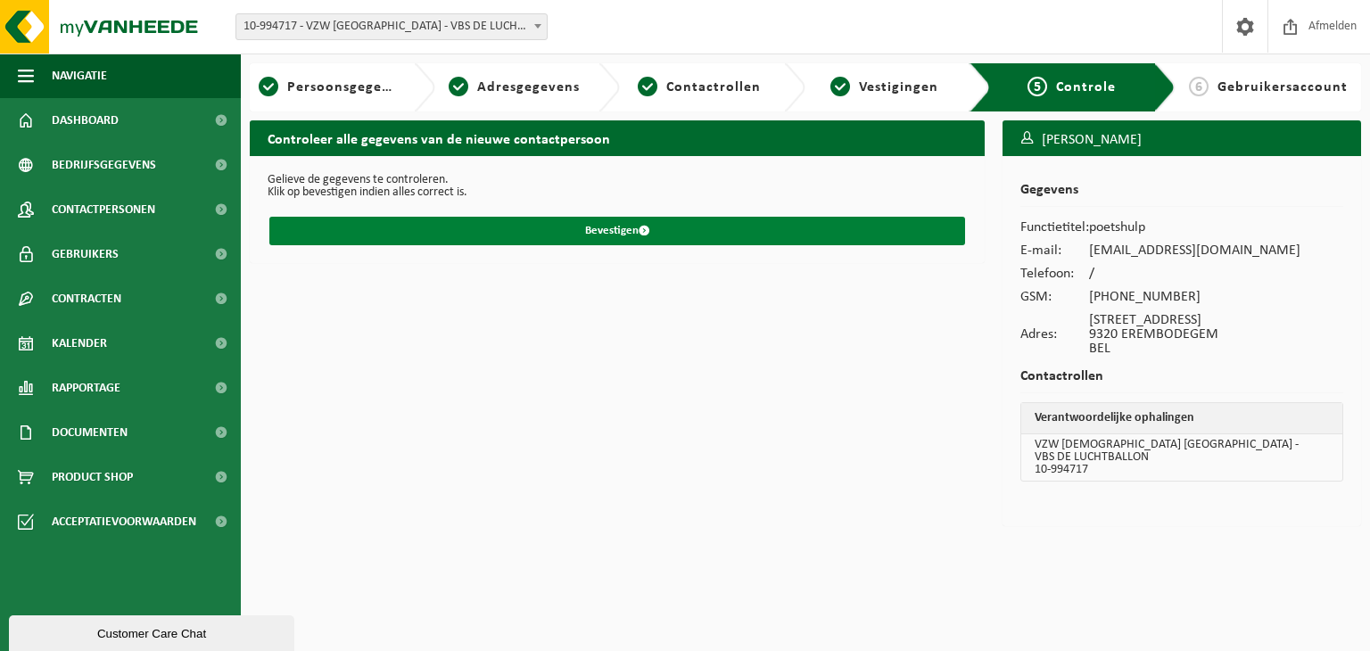
click at [675, 227] on button "Bevestigen" at bounding box center [617, 231] width 696 height 29
